Goal: Information Seeking & Learning: Check status

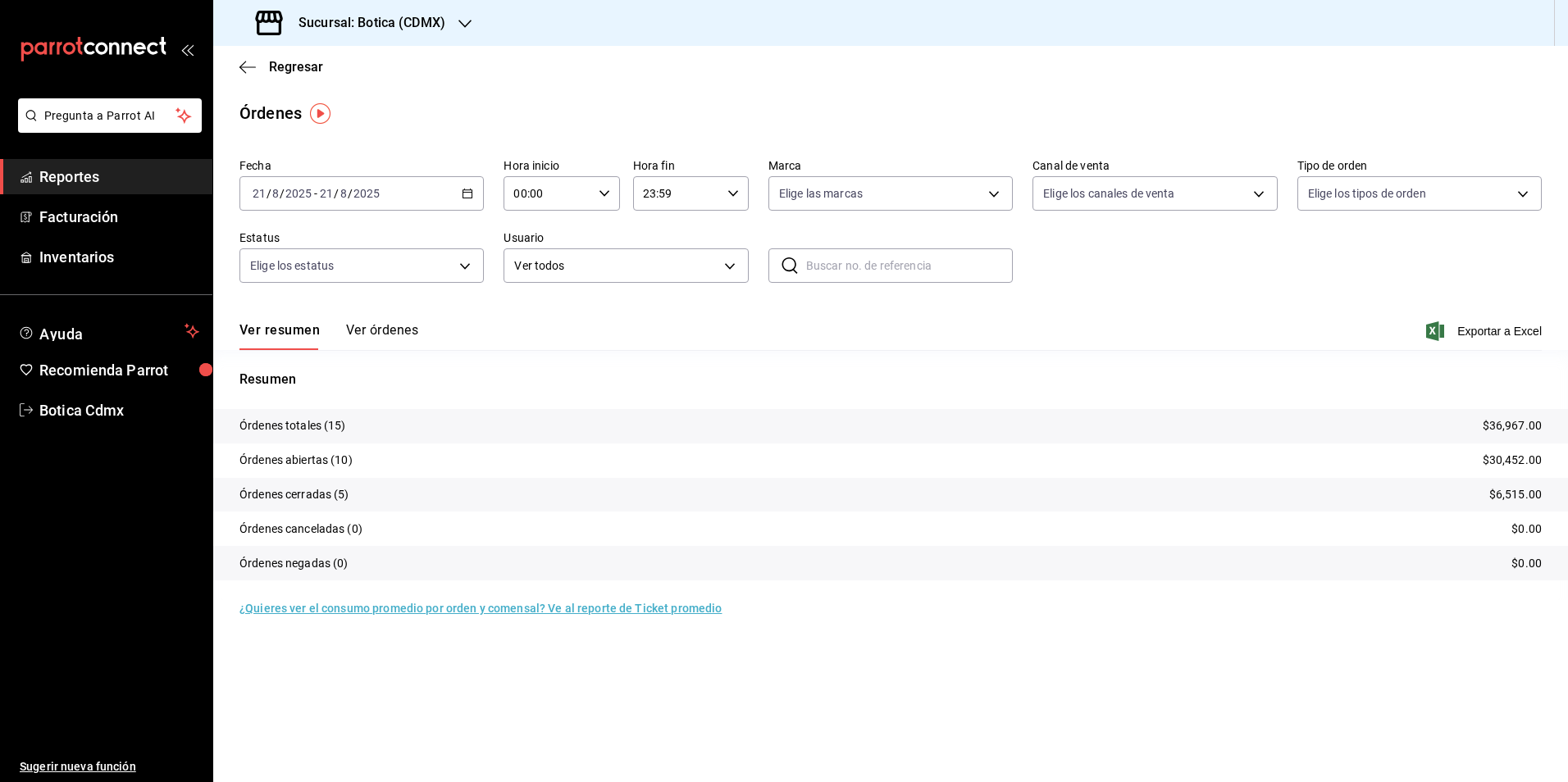
click at [101, 178] on span "Reportes" at bounding box center [119, 176] width 160 height 22
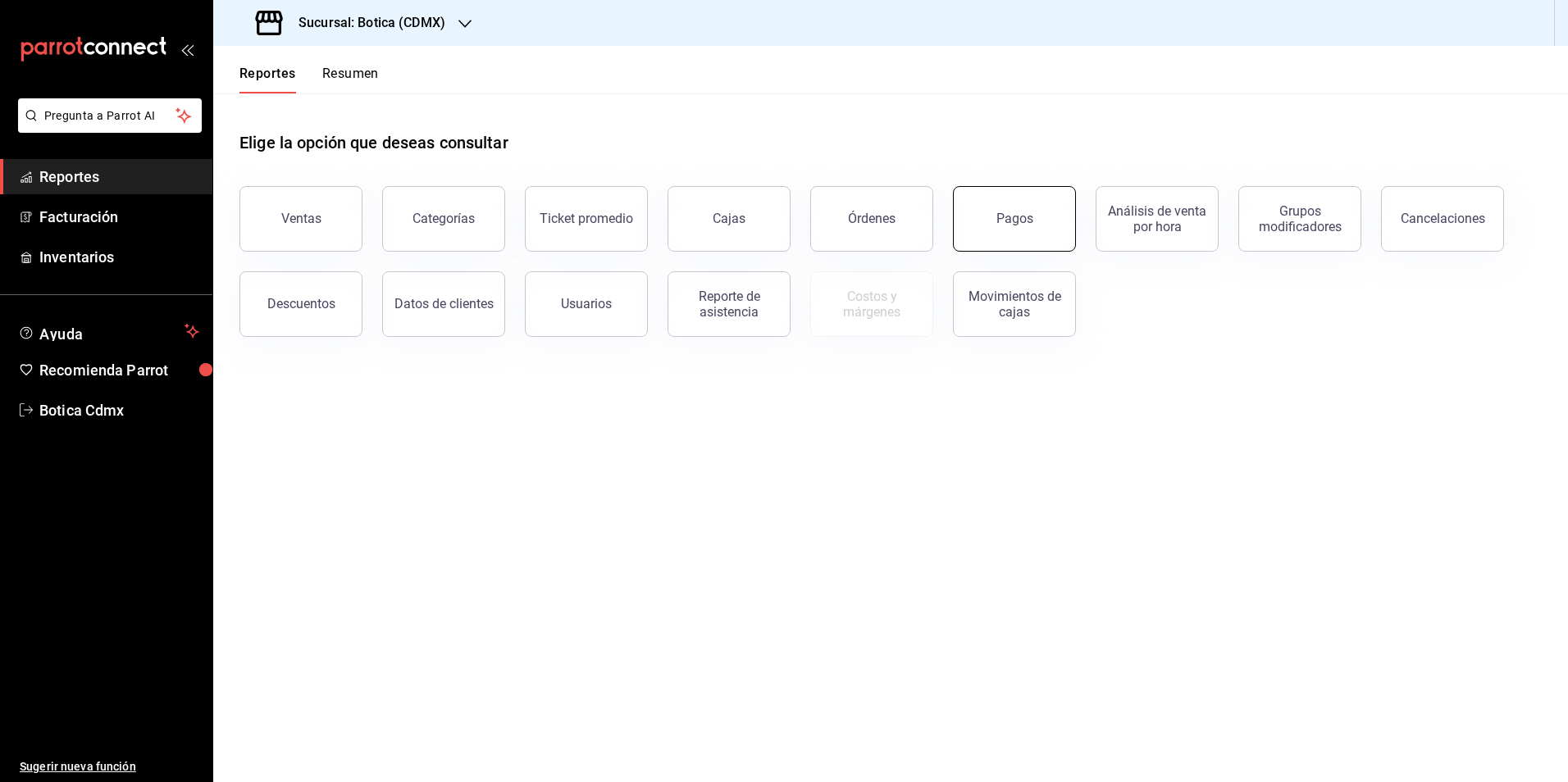
click at [1016, 235] on button "Pagos" at bounding box center [1014, 219] width 123 height 66
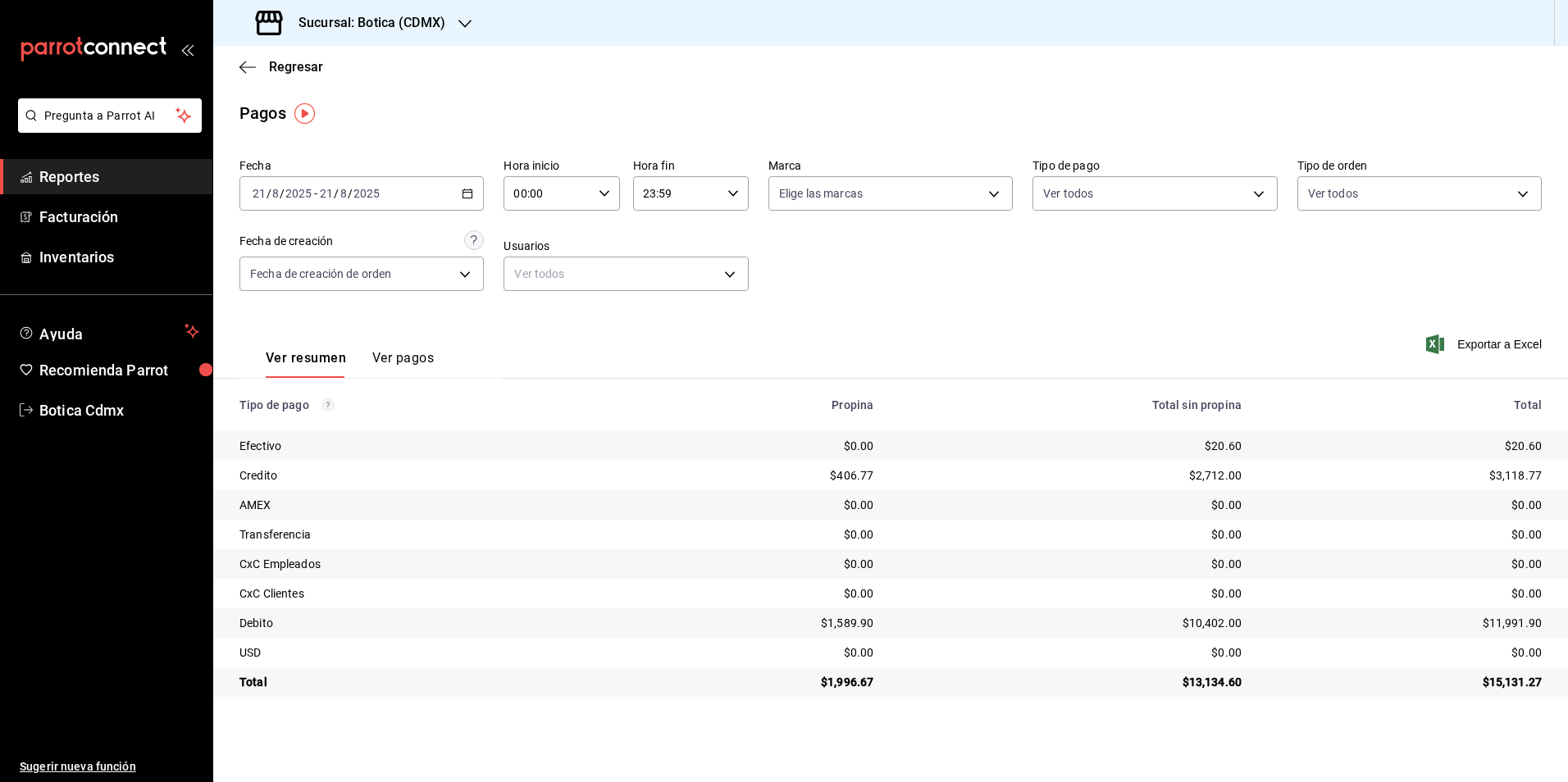
click at [34, 163] on link "Reportes" at bounding box center [106, 176] width 212 height 35
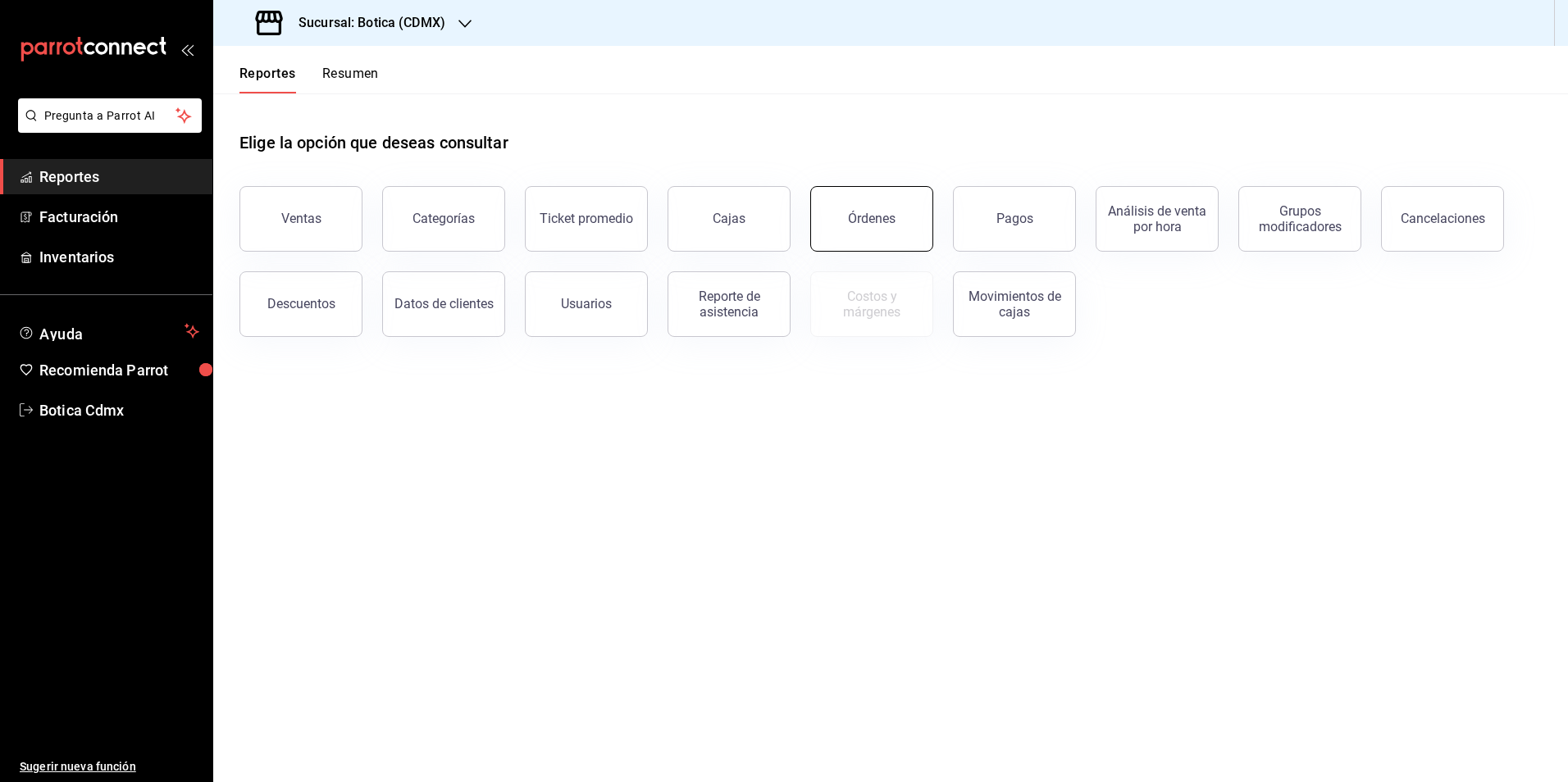
click at [871, 236] on button "Órdenes" at bounding box center [871, 219] width 123 height 66
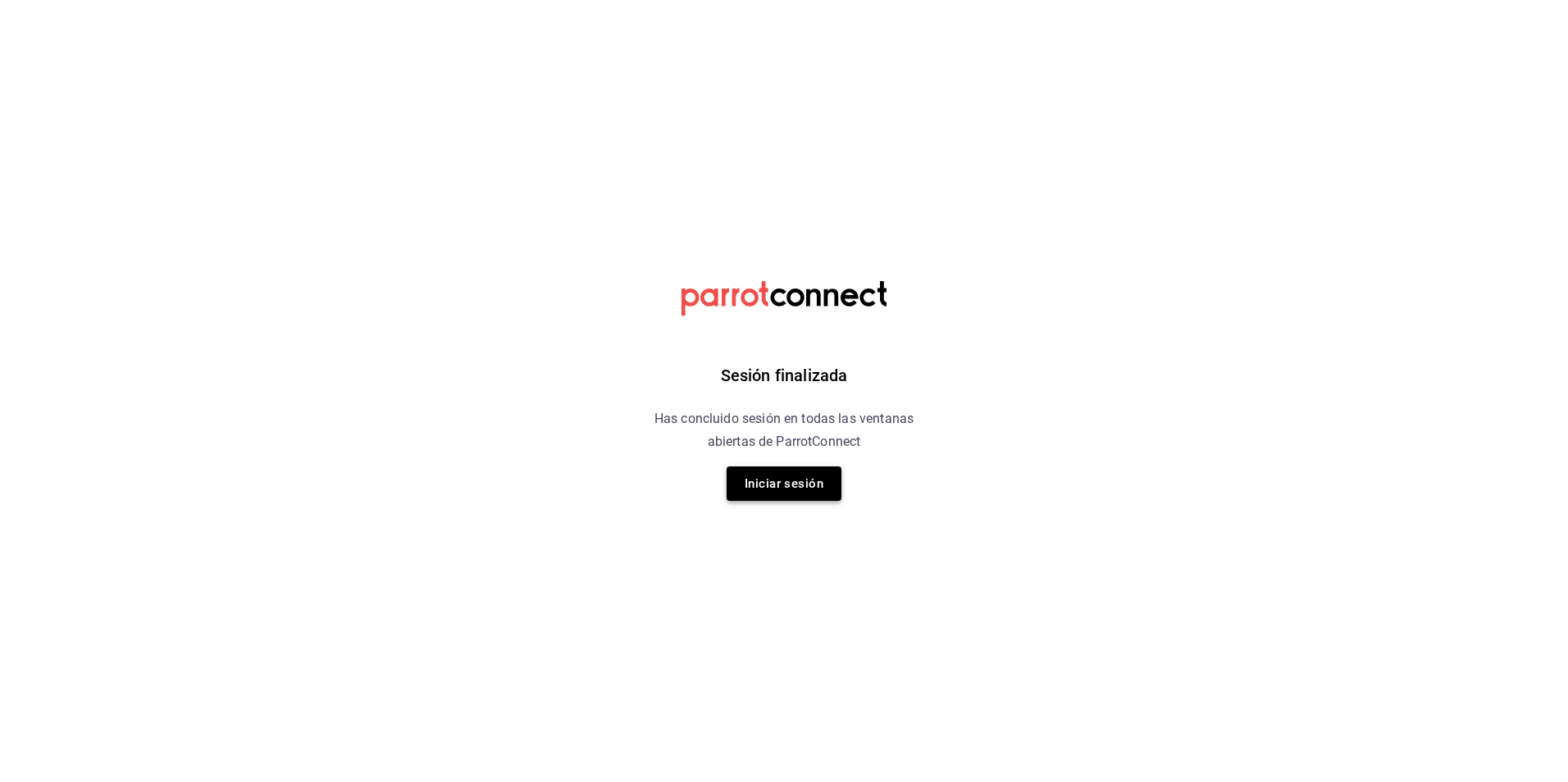
click at [769, 474] on button "Iniciar sesión" at bounding box center [784, 484] width 114 height 35
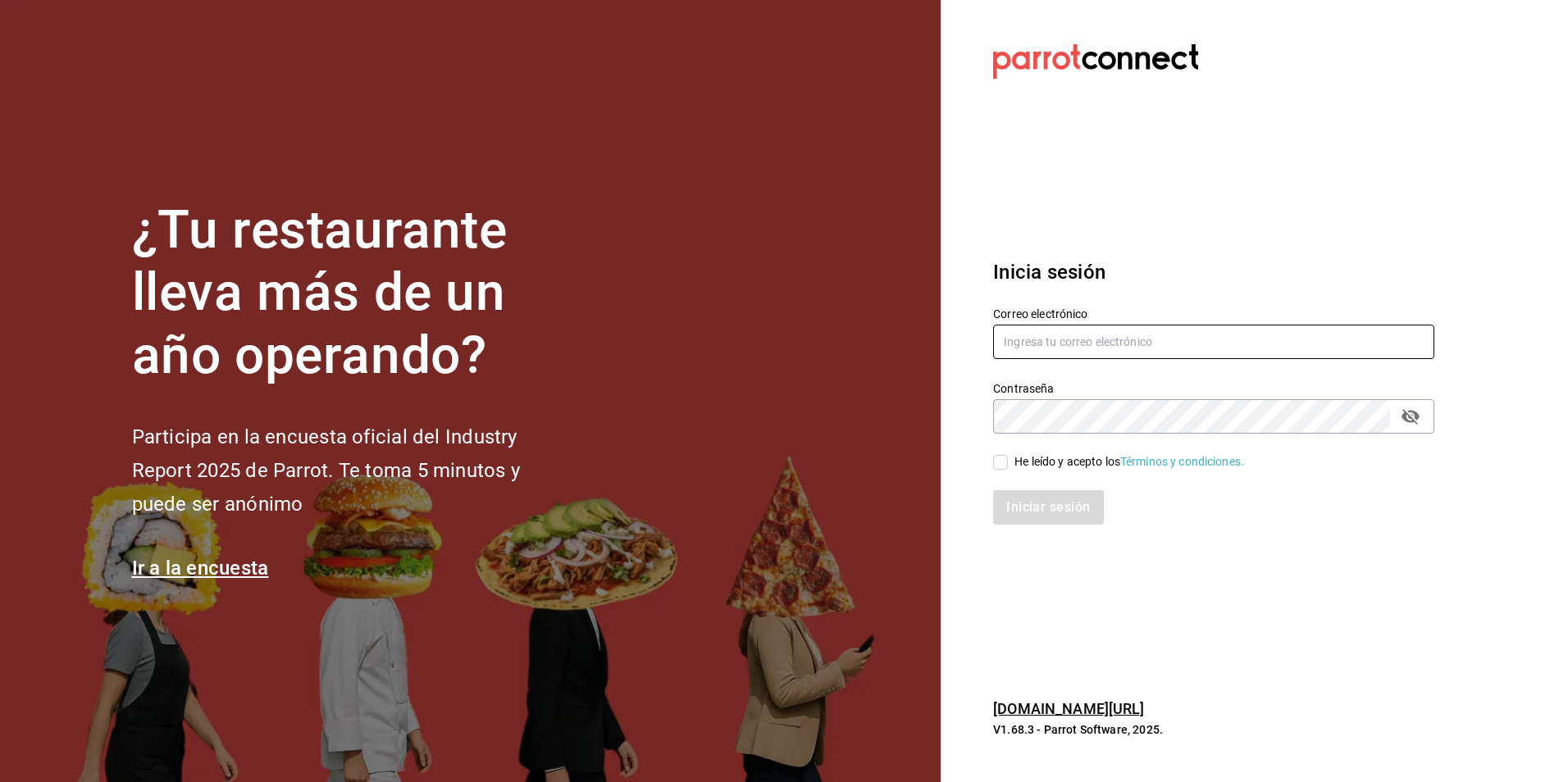
type input "botica@grupocosteno.com"
click at [1004, 468] on input "He leído y acepto los Términos y condiciones." at bounding box center [1000, 462] width 15 height 15
checkbox input "true"
click at [1073, 512] on button "Iniciar sesión" at bounding box center [1049, 508] width 111 height 35
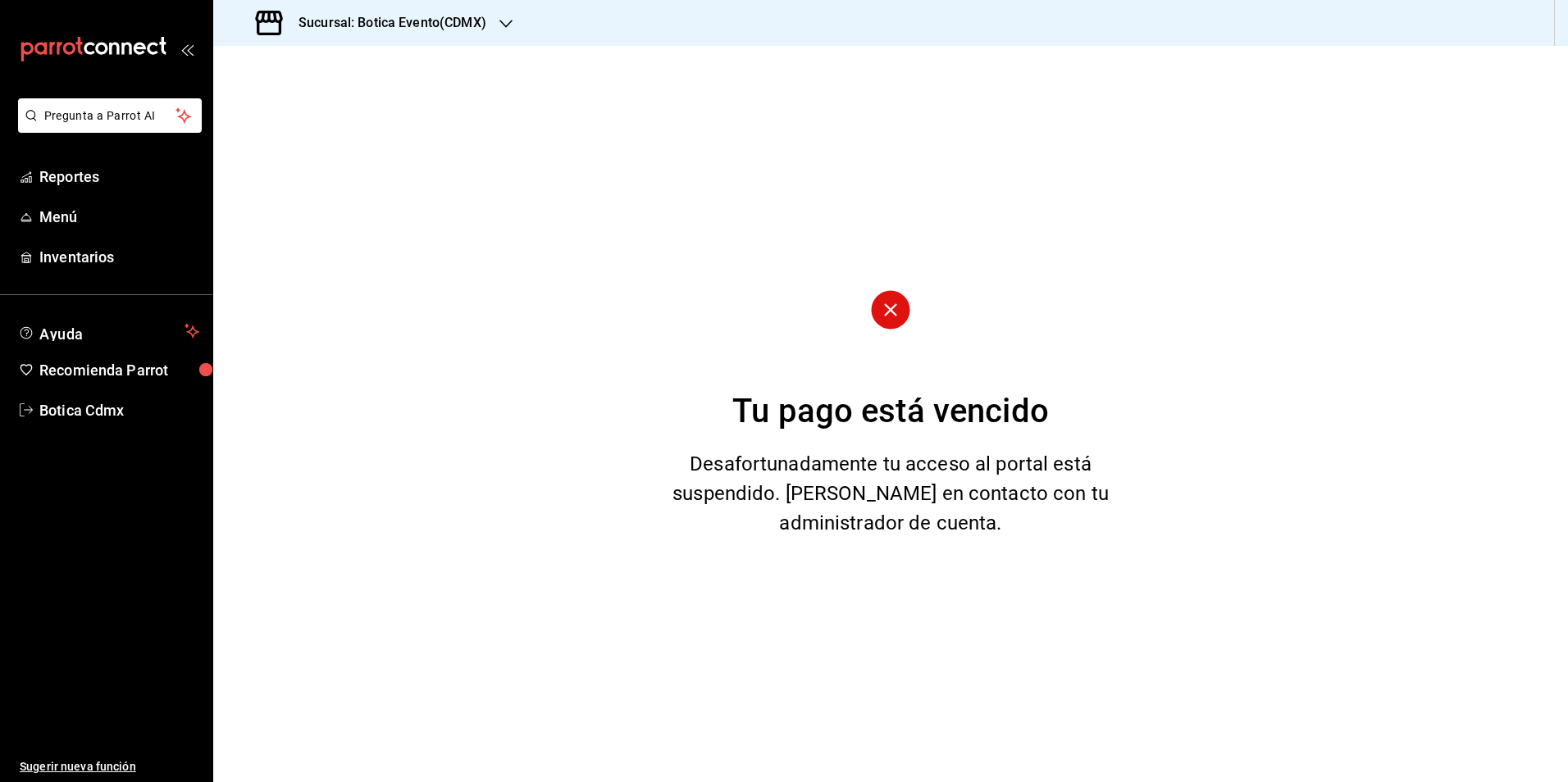
click at [504, 15] on div at bounding box center [506, 23] width 14 height 17
click at [243, 105] on span "Botica (CDMX)" at bounding box center [265, 108] width 78 height 17
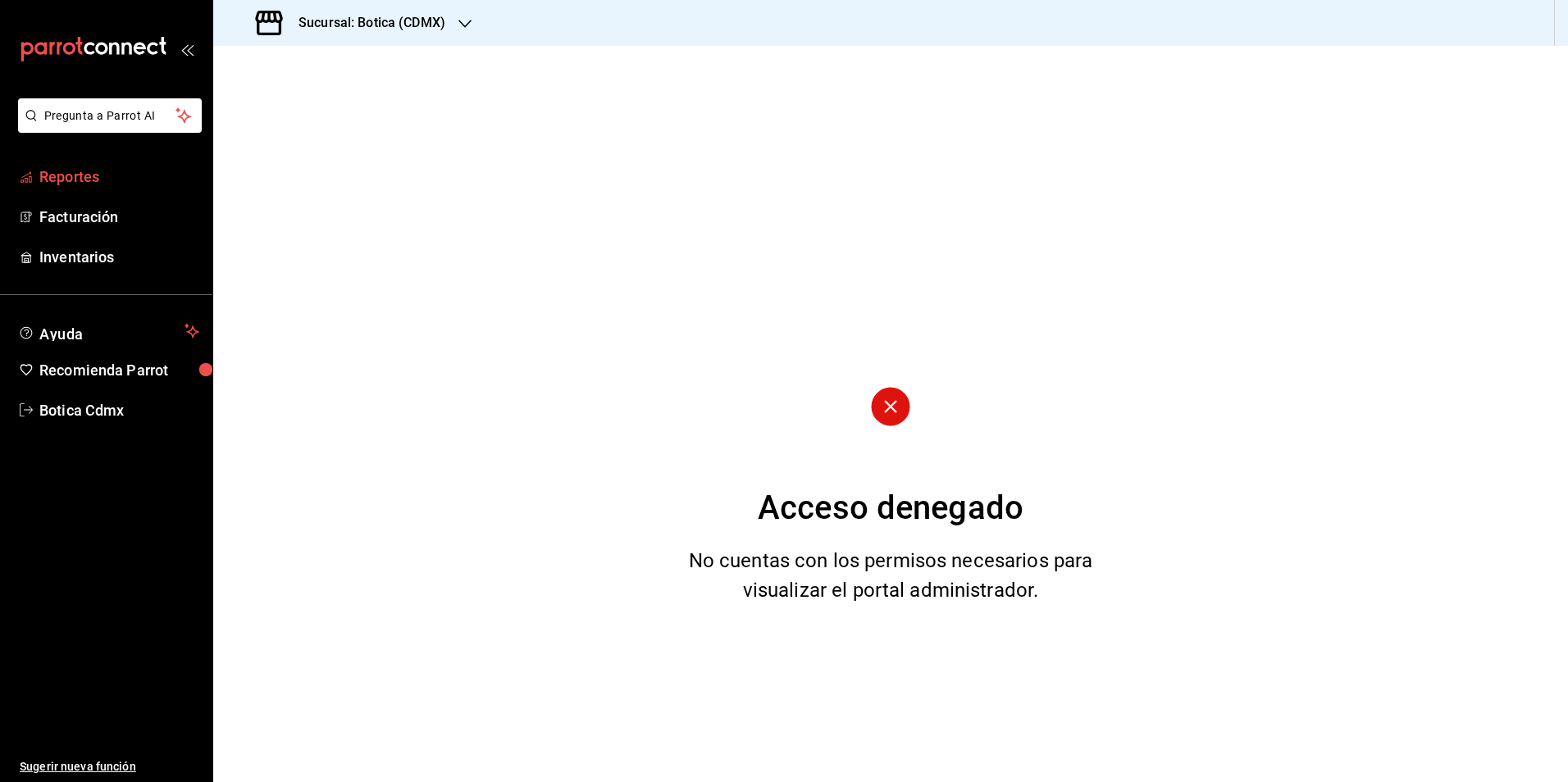
click at [56, 170] on span "Reportes" at bounding box center [119, 176] width 160 height 22
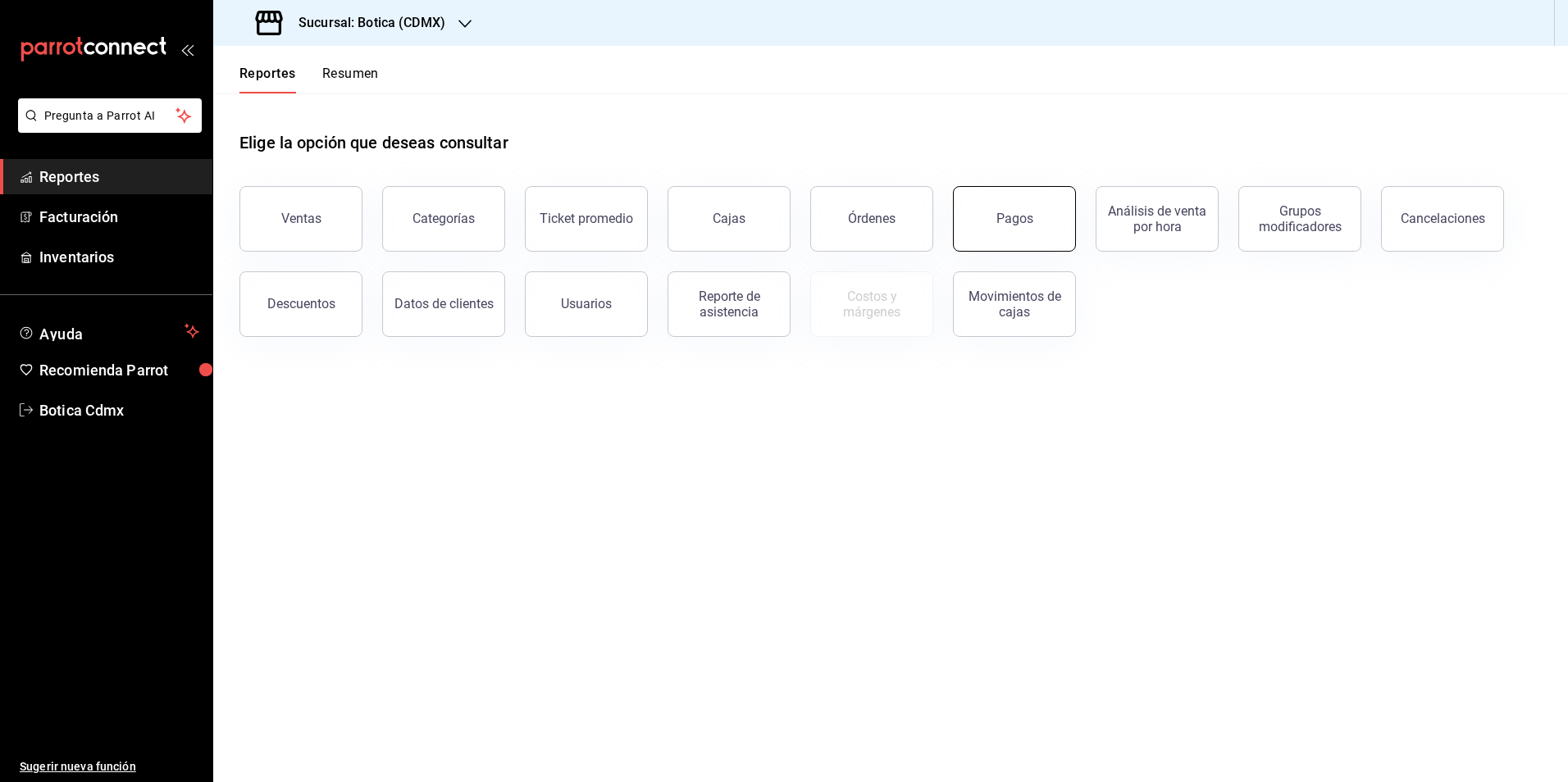
click at [1025, 216] on div "Pagos" at bounding box center [1015, 218] width 37 height 16
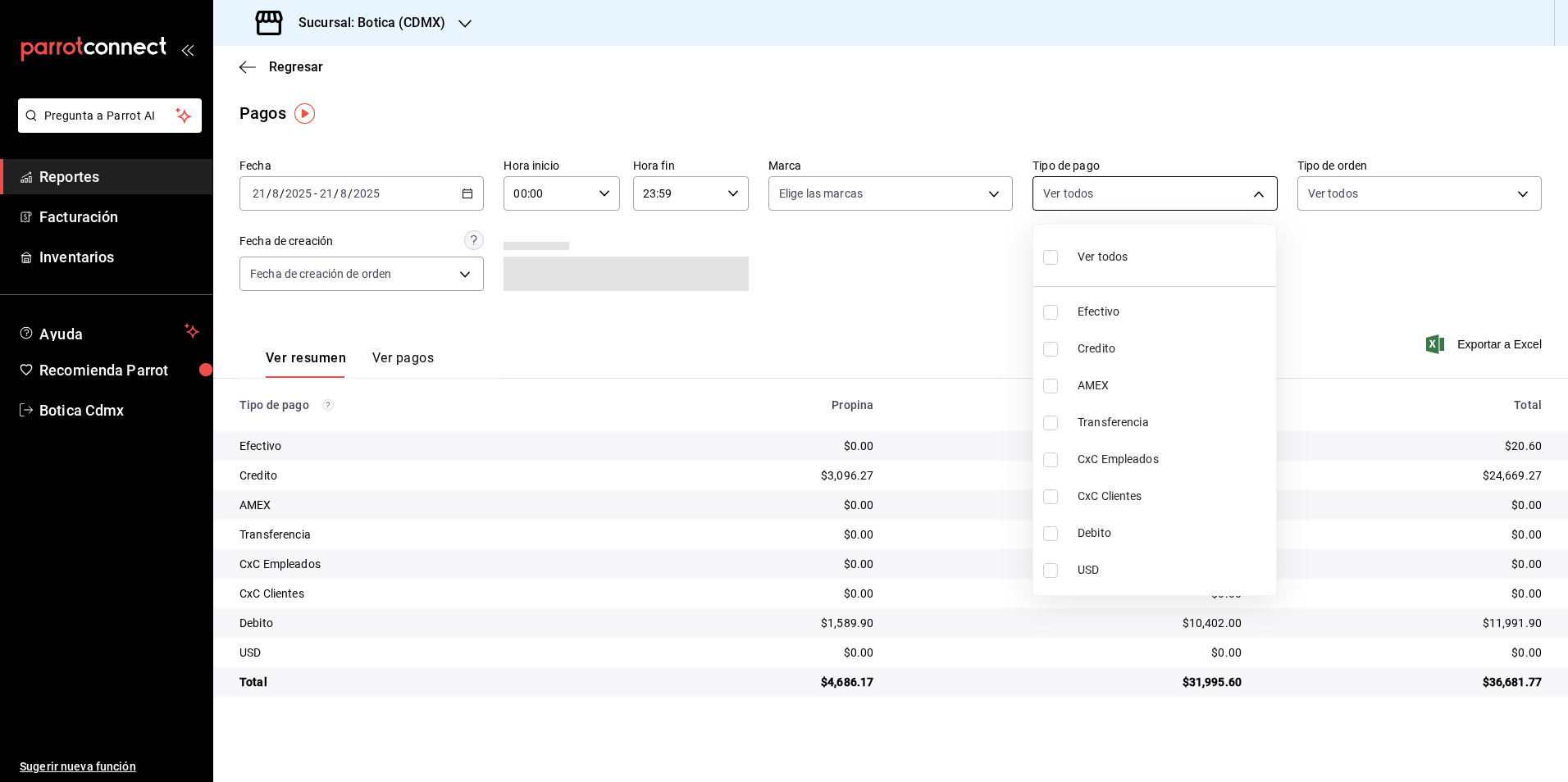
click at [1255, 193] on body "Pregunta a Parrot AI Reportes Facturación Inventarios Ayuda Recomienda Parrot B…" at bounding box center [784, 391] width 1568 height 782
click at [605, 193] on div at bounding box center [784, 391] width 1568 height 782
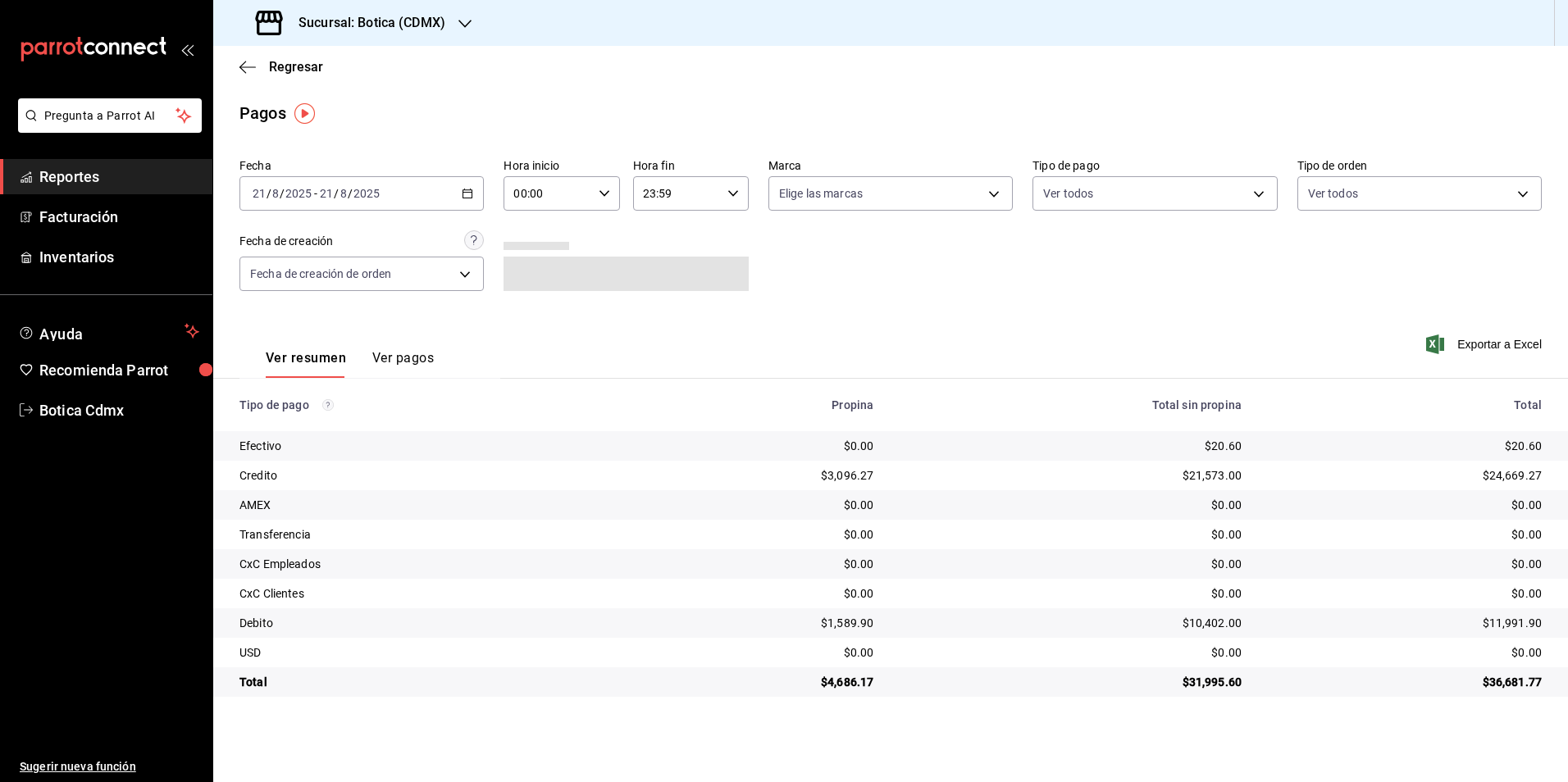
click at [607, 188] on icon "button" at bounding box center [605, 194] width 12 height 12
click at [541, 308] on span "02" at bounding box center [532, 314] width 32 height 14
type input "02:00"
click at [1257, 196] on div at bounding box center [784, 391] width 1568 height 782
click at [1261, 192] on body "Pregunta a Parrot AI Reportes Facturación Inventarios Ayuda Recomienda Parrot B…" at bounding box center [784, 391] width 1568 height 782
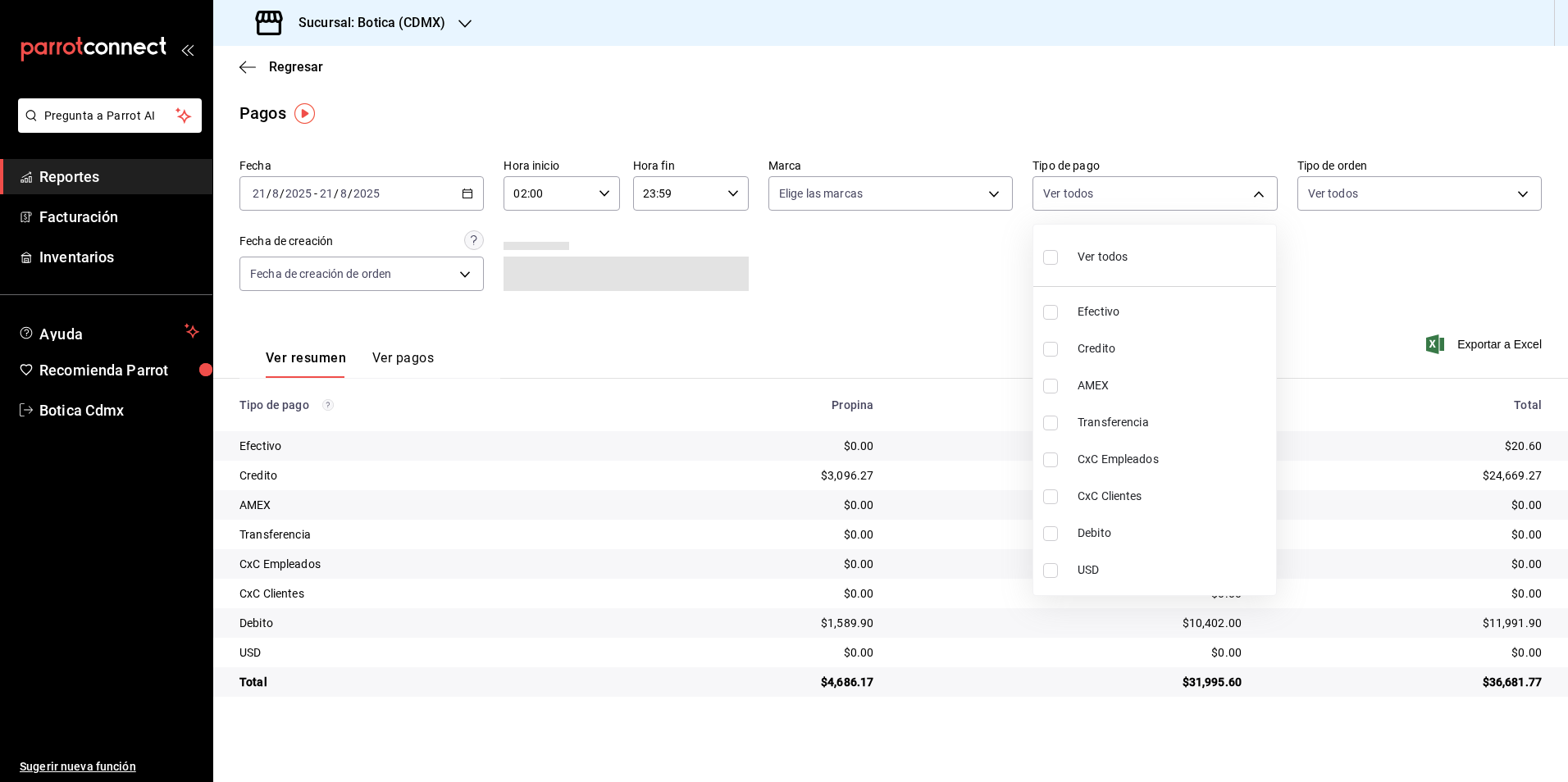
click at [1105, 349] on span "Credito" at bounding box center [1174, 349] width 192 height 17
type input "b4da851e-66ec-43b1-8a0b-e545688a4eb6"
checkbox input "true"
click at [1087, 533] on span "Debito" at bounding box center [1174, 533] width 192 height 17
type input "b4da851e-66ec-43b1-8a0b-e545688a4eb6,11579032-5cf0-46af-9956-e0058136143e"
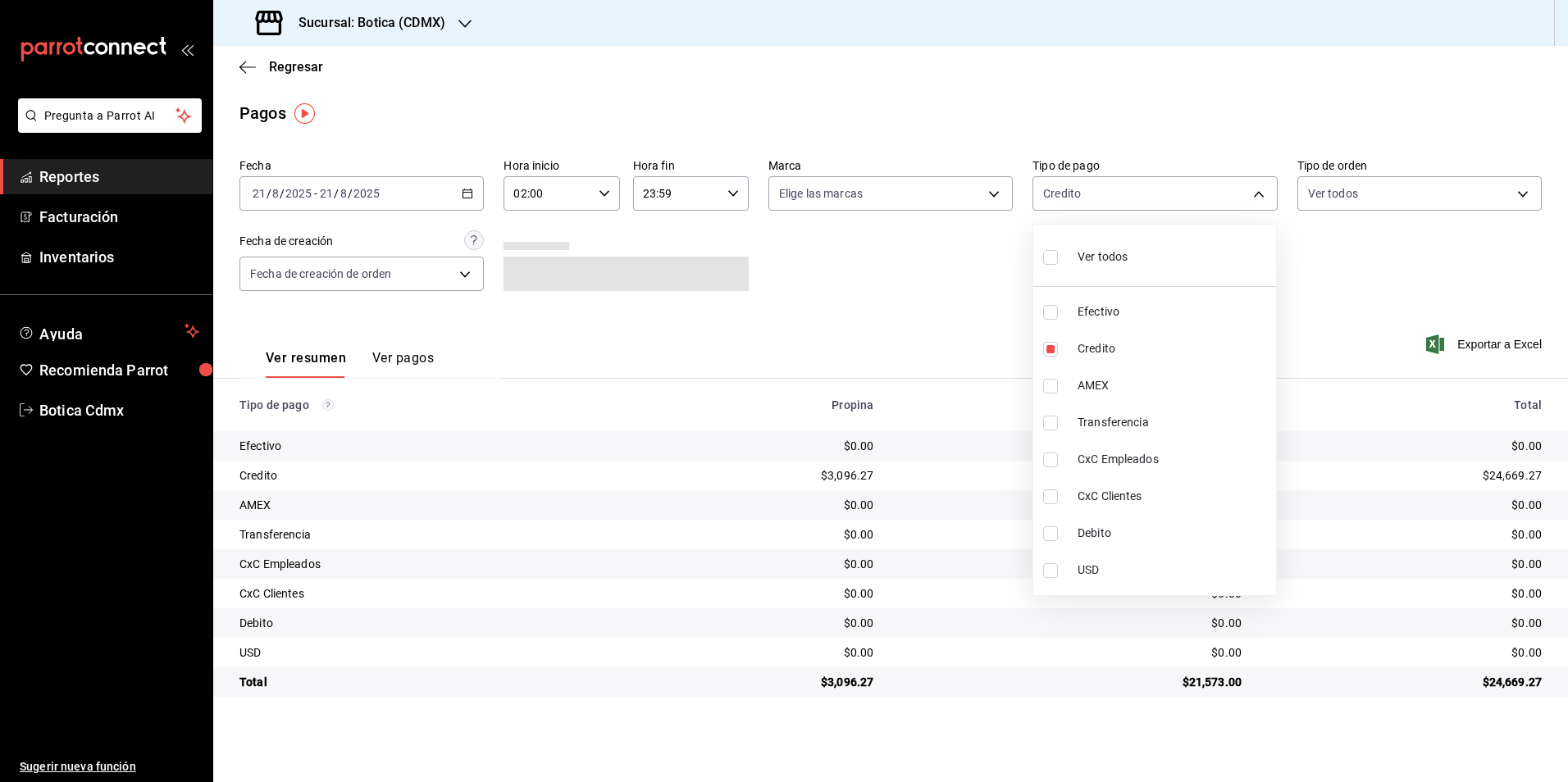
checkbox input "true"
click at [1342, 288] on div at bounding box center [784, 391] width 1568 height 782
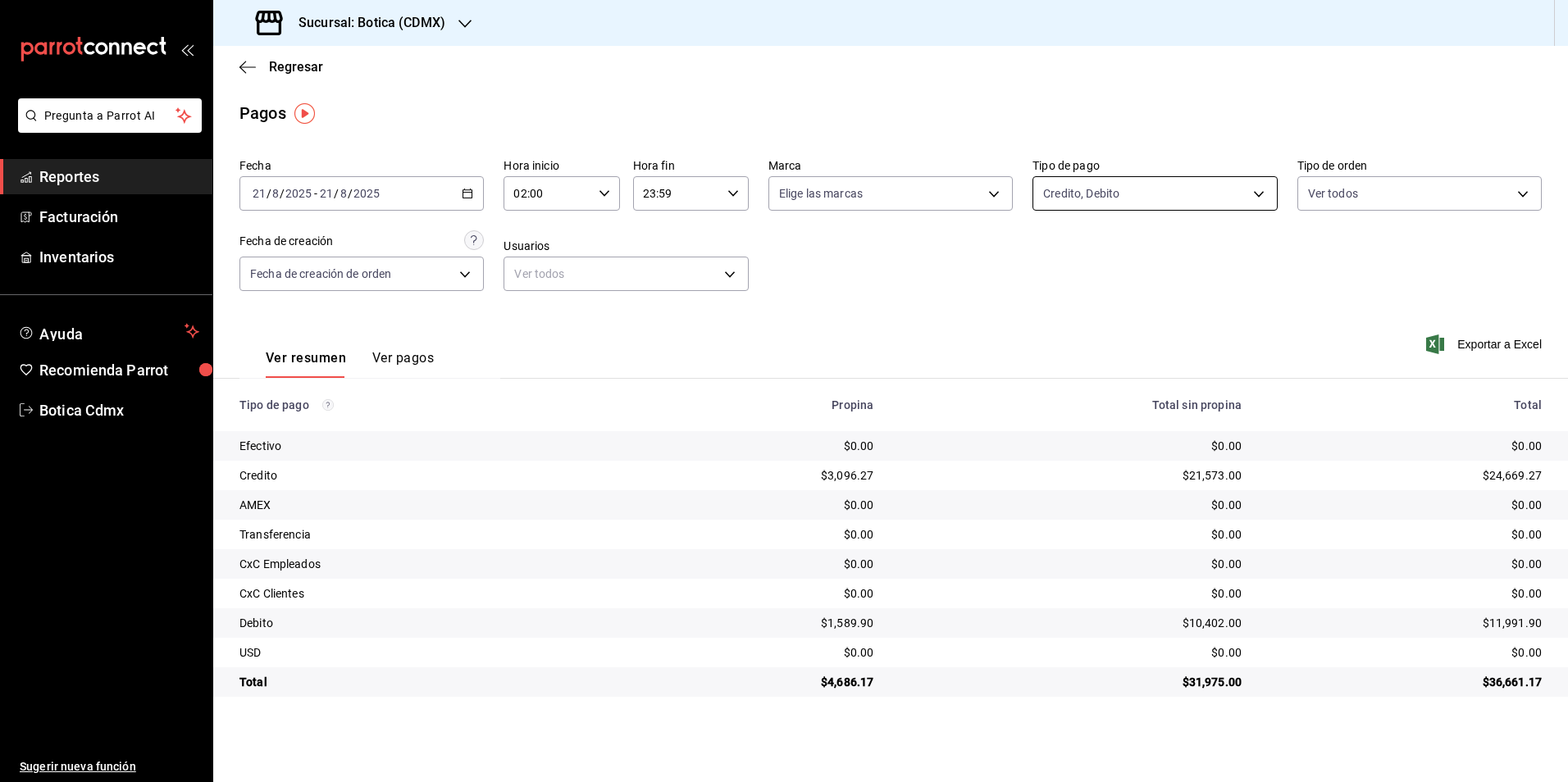
click at [1259, 195] on body "Pregunta a Parrot AI Reportes Facturación Inventarios Ayuda Recomienda Parrot B…" at bounding box center [784, 391] width 1568 height 782
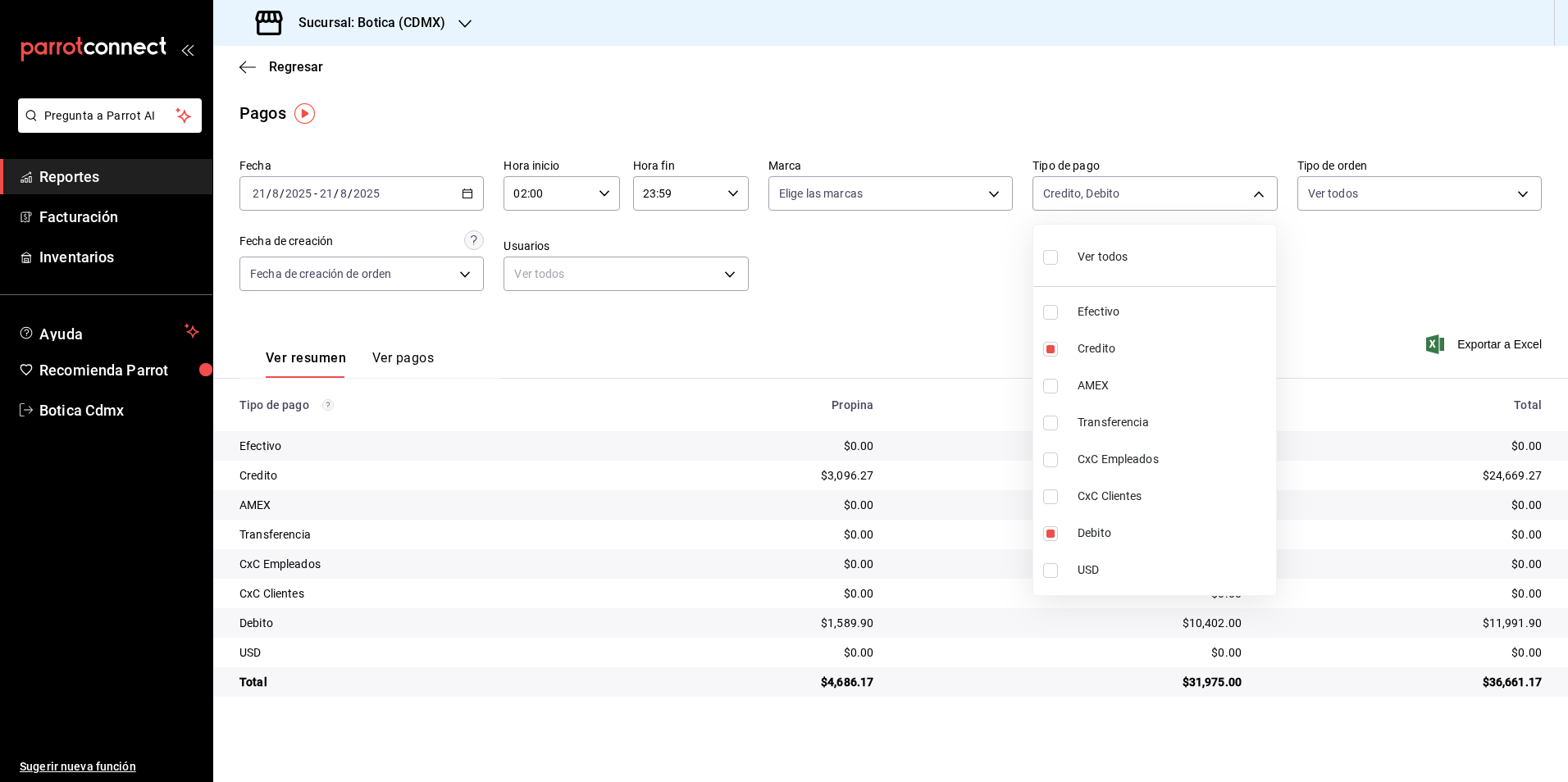
click at [1124, 261] on span "Ver todos" at bounding box center [1103, 257] width 50 height 17
type input "e1ca0108-3f33-4c0f-ad57-d68d77d83aa1,b4da851e-66ec-43b1-8a0b-e545688a4eb6,dd363…"
checkbox input "true"
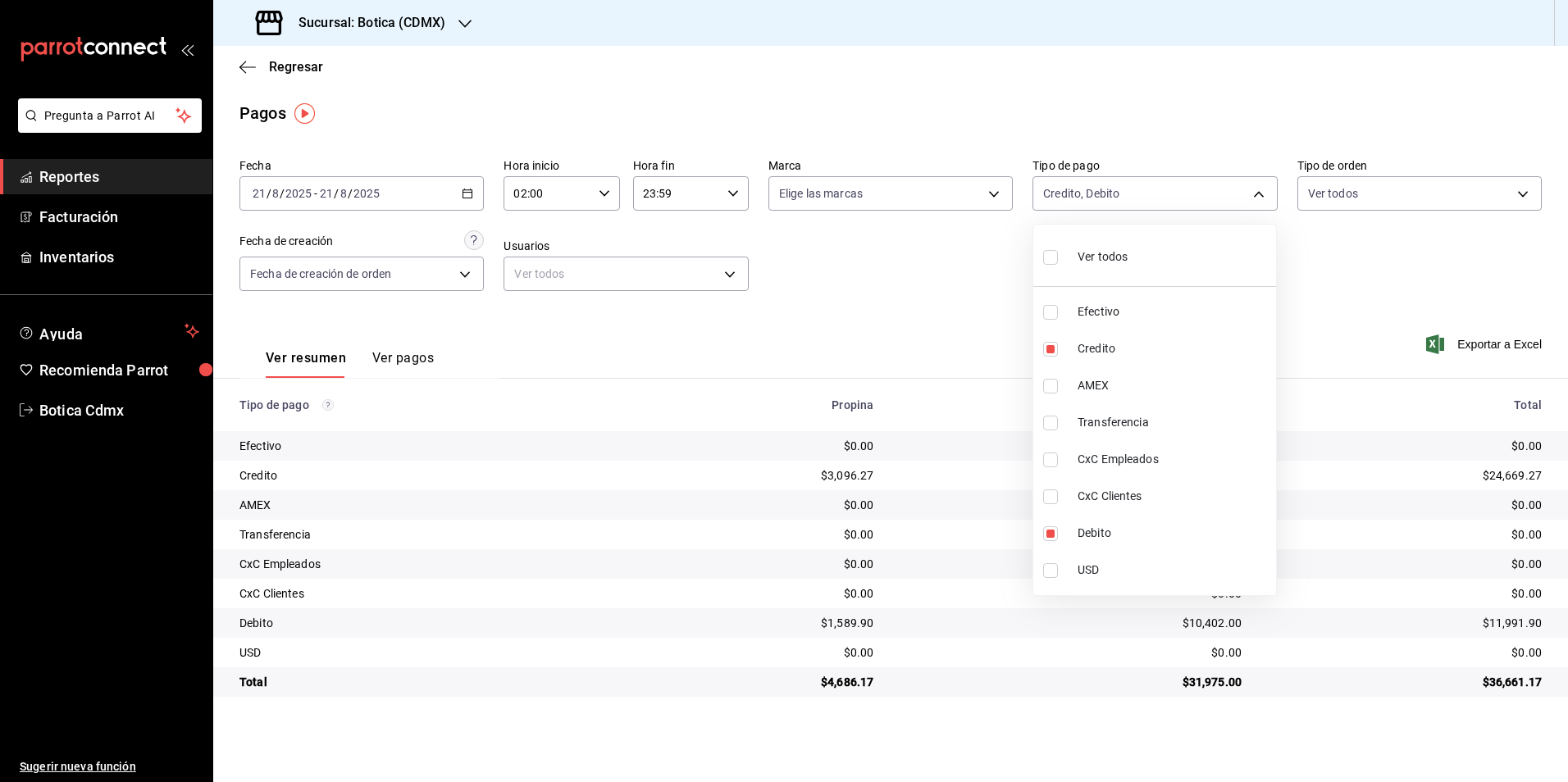
checkbox input "true"
click at [1348, 297] on div at bounding box center [784, 391] width 1568 height 782
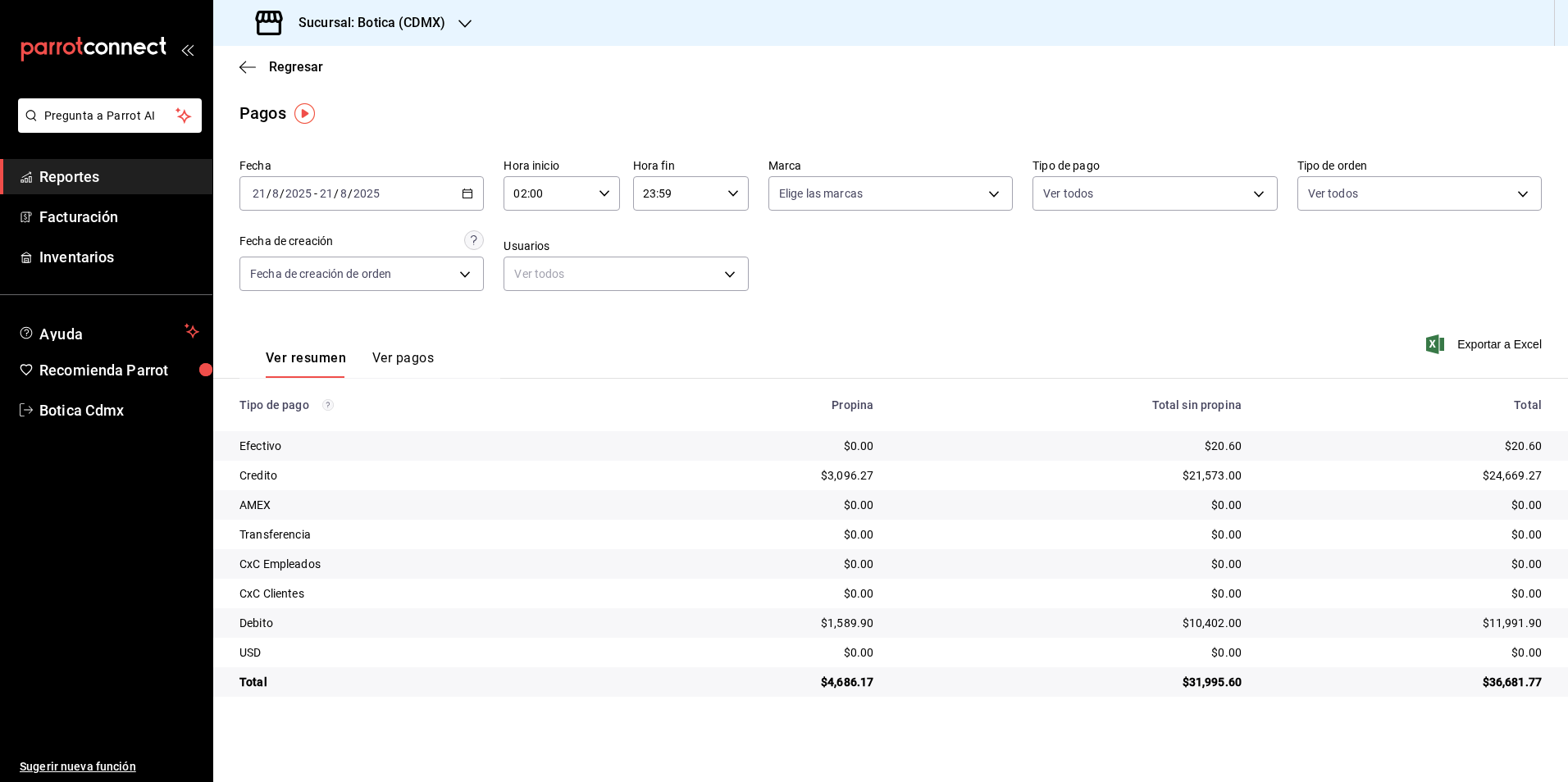
click at [63, 172] on span "Reportes" at bounding box center [119, 176] width 160 height 22
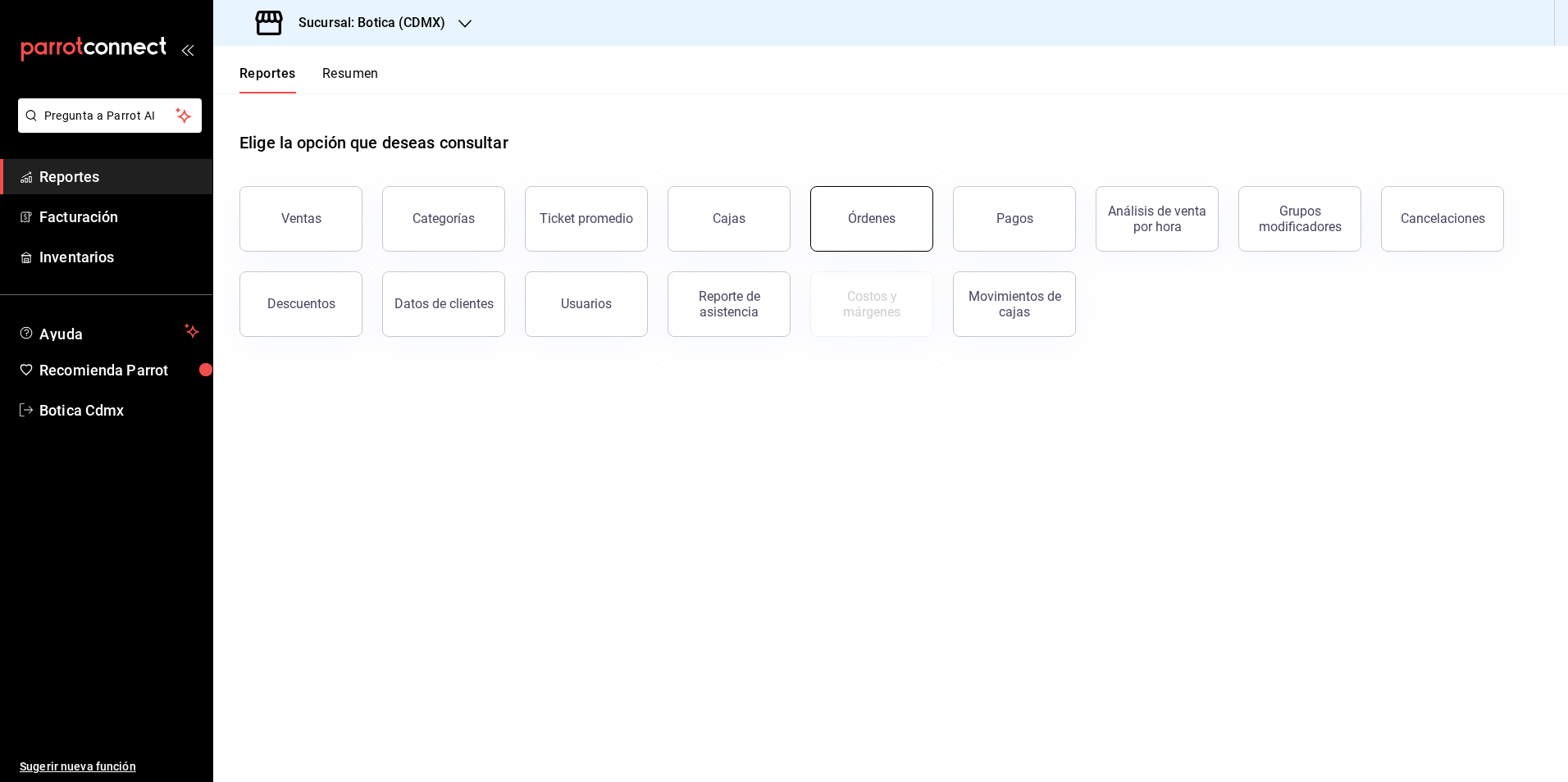
click at [863, 235] on button "Órdenes" at bounding box center [871, 219] width 123 height 66
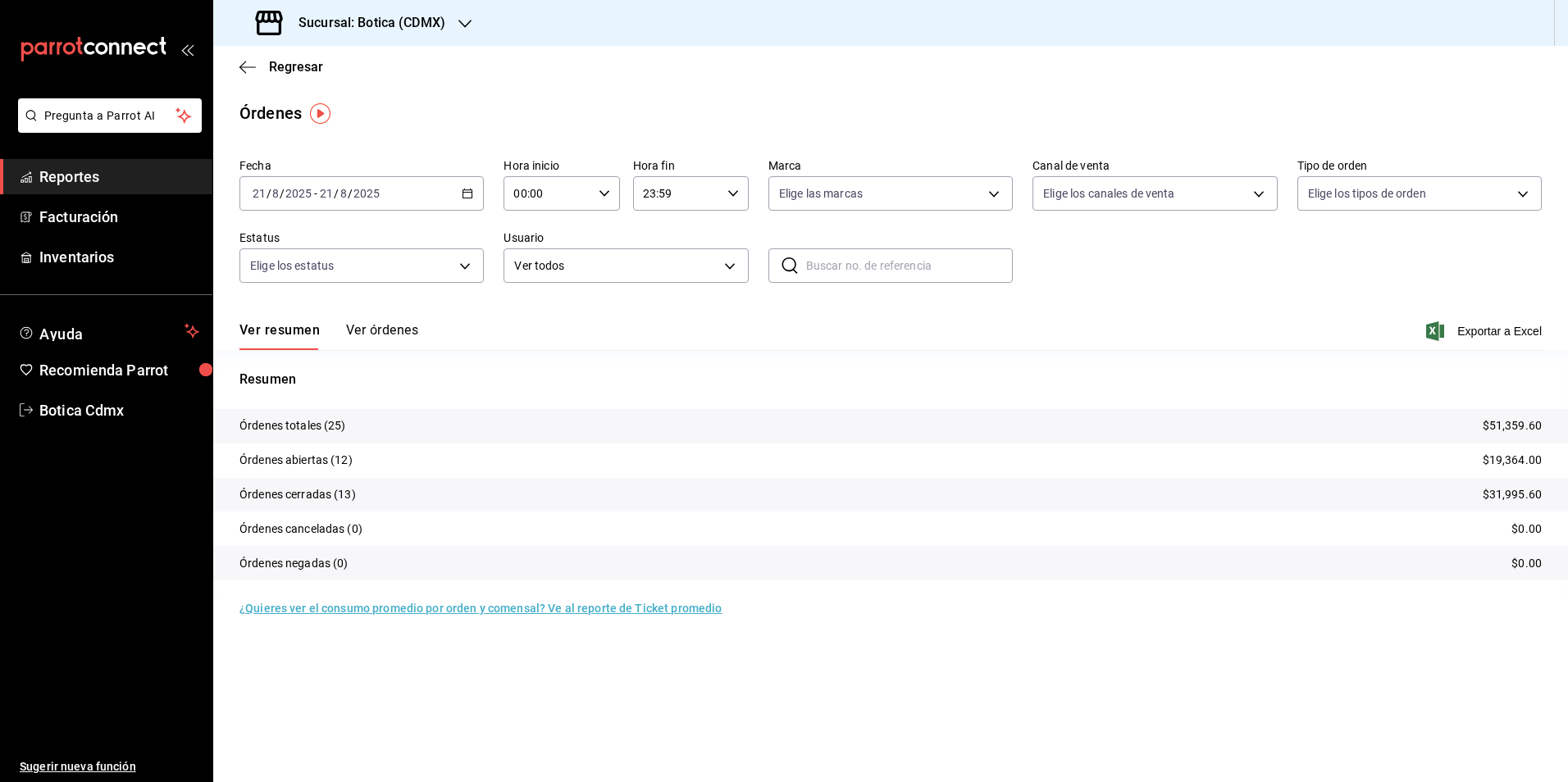
click at [557, 198] on input "00:00" at bounding box center [547, 194] width 88 height 33
click at [535, 306] on button "02" at bounding box center [532, 314] width 51 height 33
type input "02:00"
